Goal: Task Accomplishment & Management: Use online tool/utility

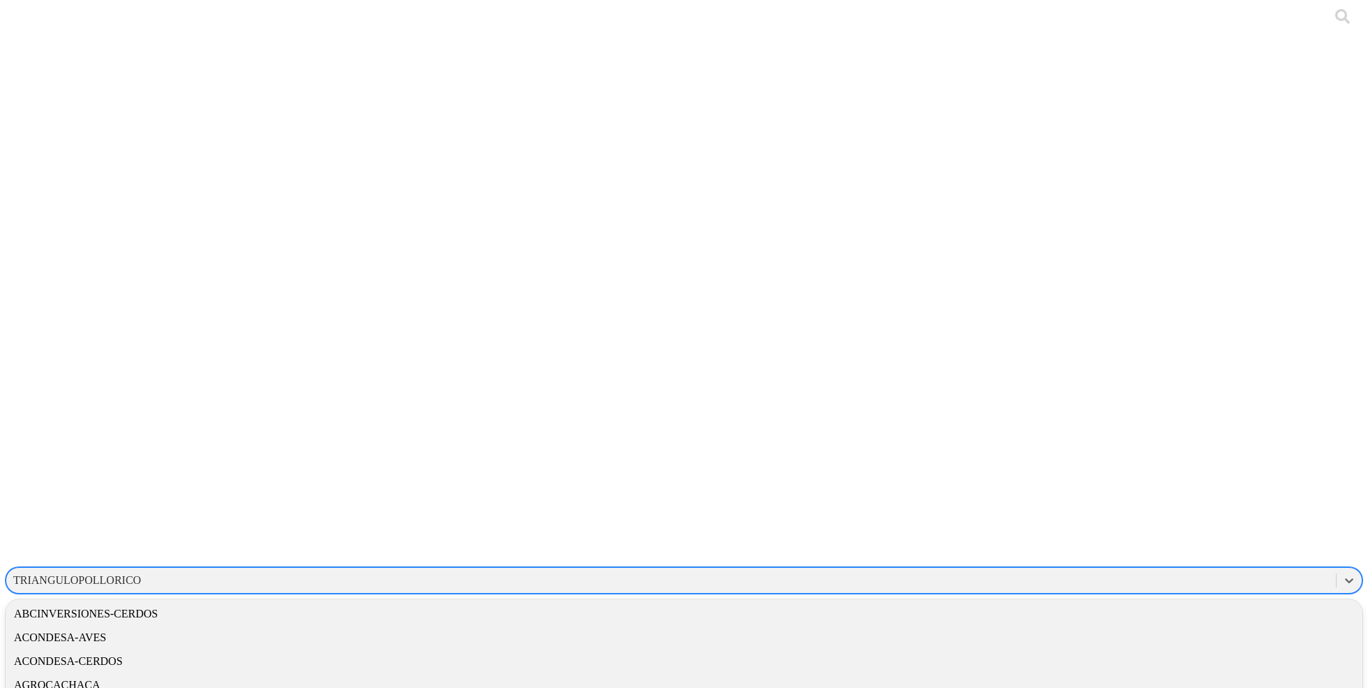
click at [141, 574] on div "TRIANGULOPOLLORICO" at bounding box center [77, 580] width 128 height 13
type input "acon"
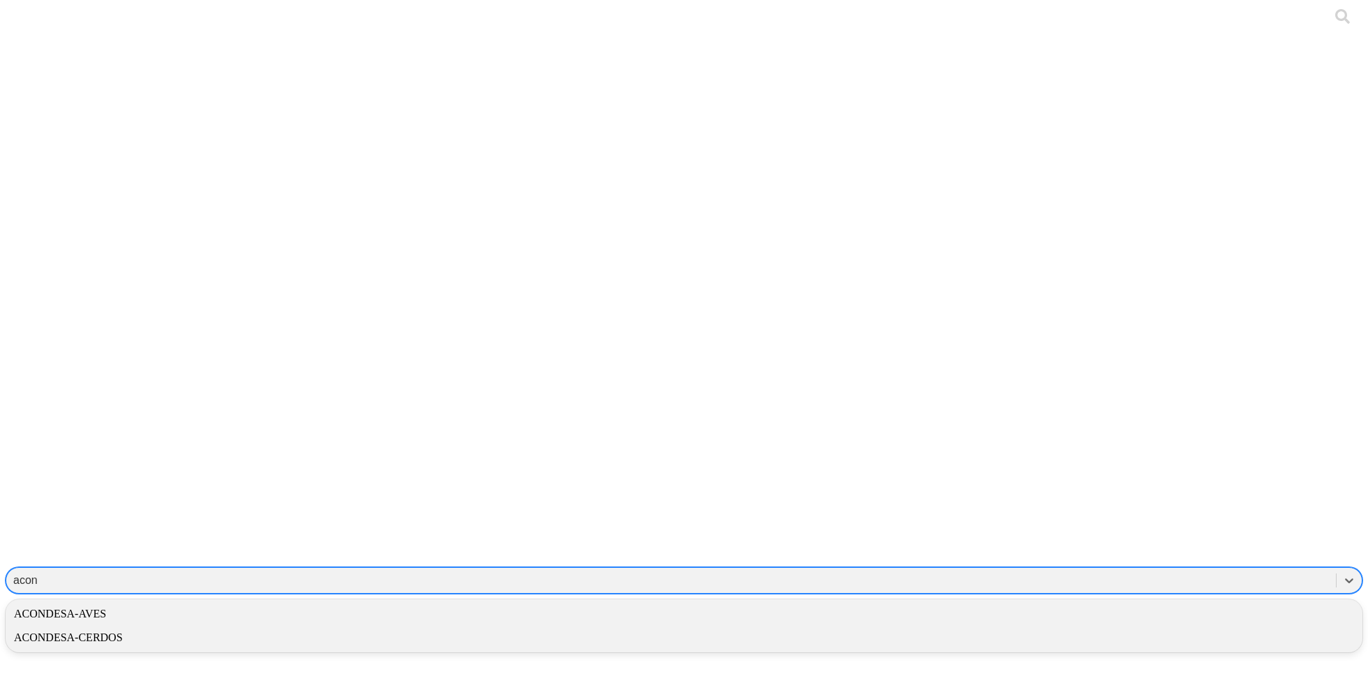
click at [1123, 602] on div "ACONDESA-AVES" at bounding box center [684, 614] width 1357 height 24
